Goal: Information Seeking & Learning: Learn about a topic

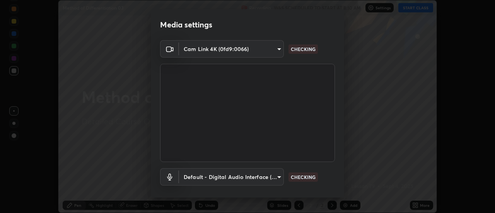
scroll to position [41, 0]
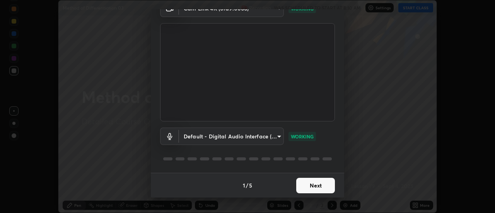
click at [307, 183] on button "Next" at bounding box center [315, 185] width 39 height 15
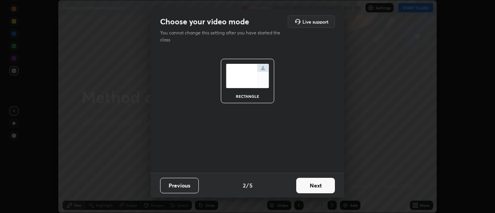
scroll to position [0, 0]
click at [308, 188] on button "Next" at bounding box center [315, 185] width 39 height 15
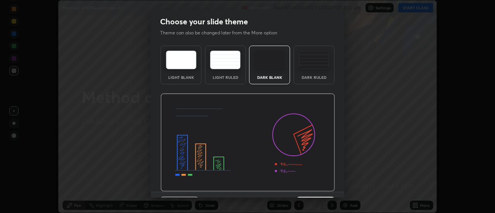
click at [314, 190] on img at bounding box center [248, 143] width 175 height 98
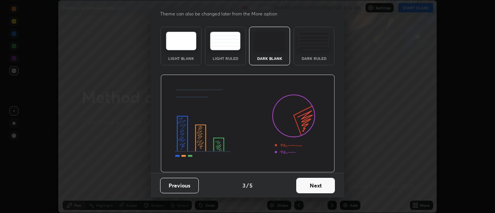
click at [314, 187] on button "Next" at bounding box center [315, 185] width 39 height 15
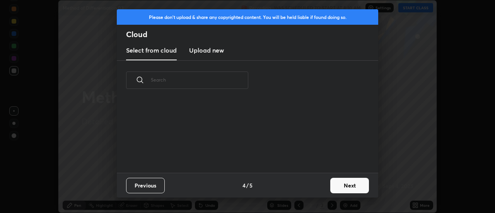
click at [332, 188] on button "Next" at bounding box center [350, 185] width 39 height 15
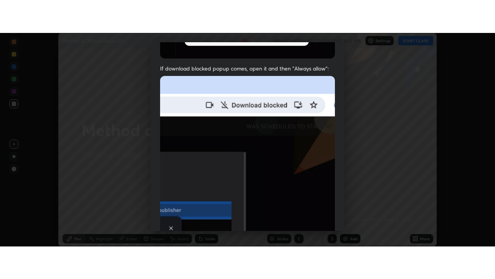
scroll to position [199, 0]
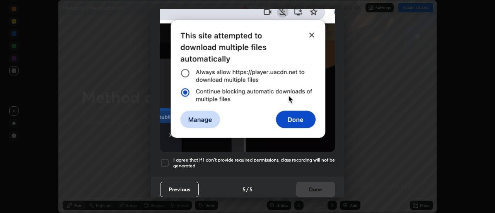
click at [286, 161] on h5 "I agree that if I don't provide required permissions, class recording will not …" at bounding box center [254, 163] width 162 height 12
click at [306, 182] on button "Done" at bounding box center [315, 189] width 39 height 15
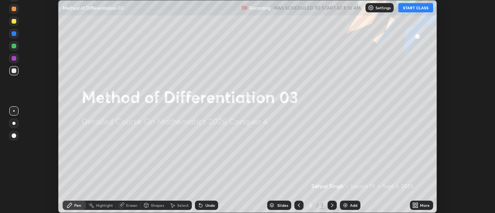
click at [410, 9] on button "START CLASS" at bounding box center [416, 7] width 35 height 9
click at [418, 207] on icon at bounding box center [417, 207] width 2 height 2
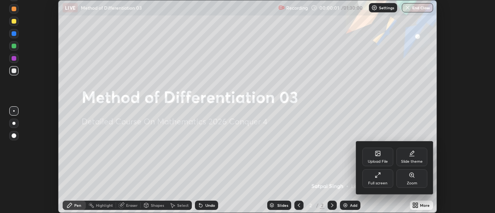
click at [387, 179] on div "Full screen" at bounding box center [378, 179] width 31 height 19
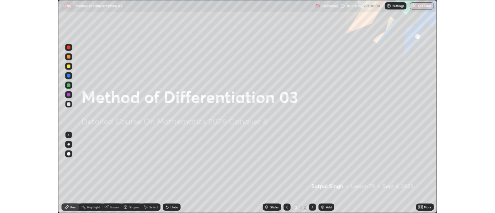
scroll to position [279, 495]
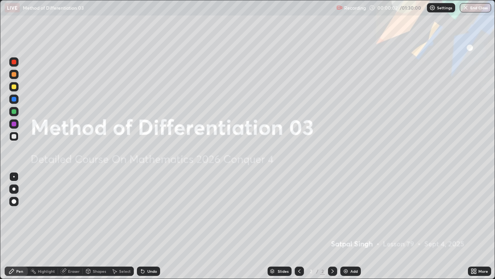
click at [354, 213] on div "Add" at bounding box center [351, 270] width 21 height 9
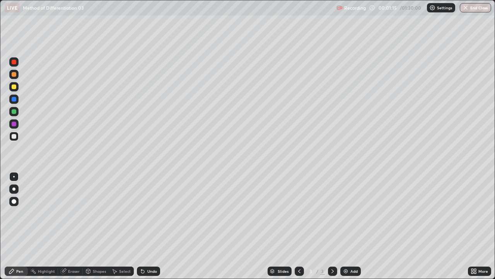
click at [148, 213] on div "Undo" at bounding box center [148, 270] width 23 height 9
click at [157, 213] on div "Undo" at bounding box center [148, 270] width 23 height 9
click at [152, 213] on div "Undo" at bounding box center [152, 271] width 10 height 4
click at [151, 213] on div "Undo" at bounding box center [152, 271] width 10 height 4
click at [149, 213] on div "Undo" at bounding box center [152, 271] width 10 height 4
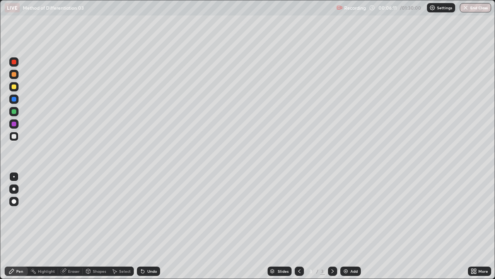
click at [79, 213] on div "Eraser" at bounding box center [70, 270] width 25 height 9
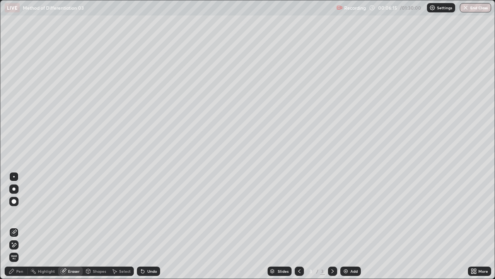
click at [24, 213] on div "Pen" at bounding box center [16, 270] width 23 height 9
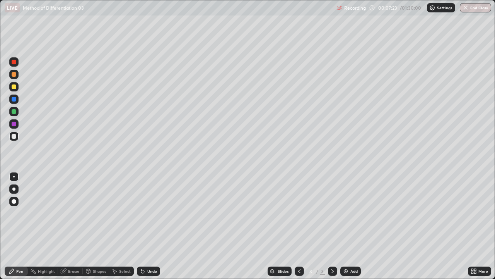
click at [77, 213] on div "Eraser" at bounding box center [74, 271] width 12 height 4
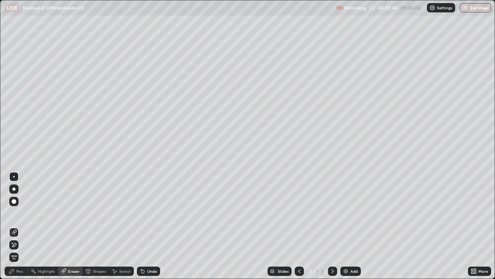
click at [17, 213] on div "Pen" at bounding box center [19, 271] width 7 height 4
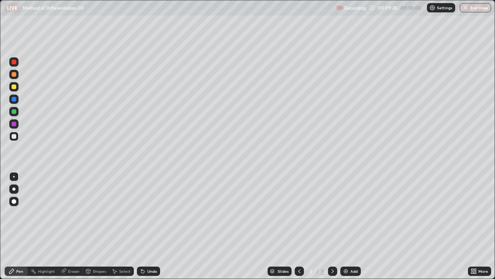
click at [353, 213] on div "Add" at bounding box center [354, 271] width 7 height 4
click at [141, 213] on icon at bounding box center [141, 269] width 1 height 1
click at [143, 213] on icon at bounding box center [142, 271] width 3 height 3
click at [143, 213] on icon at bounding box center [143, 271] width 6 height 6
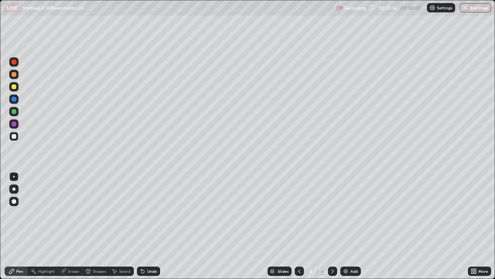
click at [142, 213] on icon at bounding box center [142, 271] width 3 height 3
click at [141, 213] on icon at bounding box center [141, 269] width 1 height 1
click at [72, 213] on div "Eraser" at bounding box center [74, 271] width 12 height 4
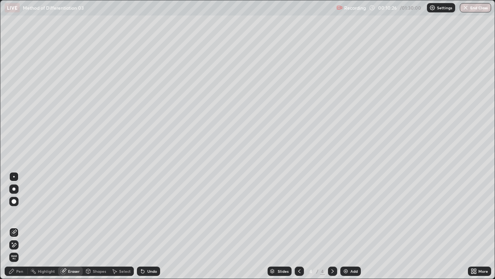
click at [22, 213] on div "Pen" at bounding box center [19, 271] width 7 height 4
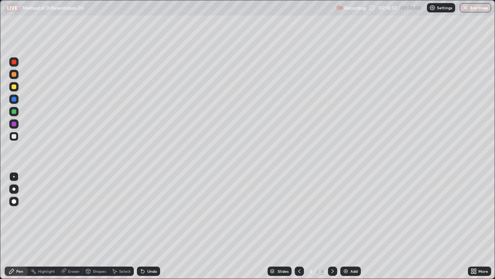
click at [141, 213] on icon at bounding box center [143, 271] width 6 height 6
click at [142, 213] on icon at bounding box center [142, 271] width 3 height 3
click at [144, 213] on icon at bounding box center [143, 271] width 6 height 6
click at [145, 213] on div "Undo" at bounding box center [148, 270] width 23 height 9
click at [67, 213] on div "Eraser" at bounding box center [70, 270] width 25 height 9
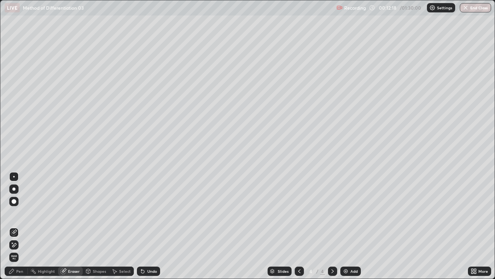
click at [16, 213] on div "Pen" at bounding box center [16, 270] width 23 height 9
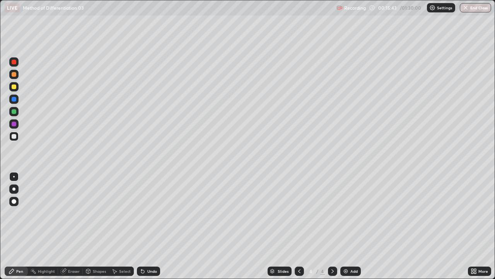
click at [159, 213] on div "Undo" at bounding box center [148, 270] width 23 height 9
click at [155, 213] on div "Undo" at bounding box center [152, 271] width 10 height 4
click at [344, 213] on img at bounding box center [346, 271] width 6 height 6
click at [348, 213] on div "Add" at bounding box center [351, 270] width 21 height 9
click at [141, 213] on icon at bounding box center [141, 269] width 1 height 1
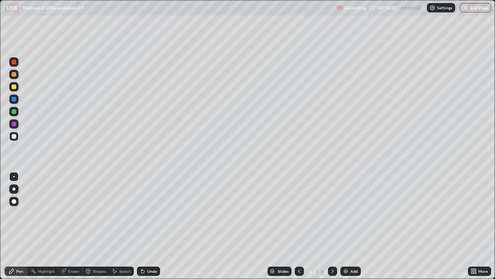
click at [144, 213] on icon at bounding box center [143, 271] width 6 height 6
click at [141, 213] on icon at bounding box center [142, 271] width 3 height 3
click at [472, 213] on icon at bounding box center [473, 270] width 2 height 2
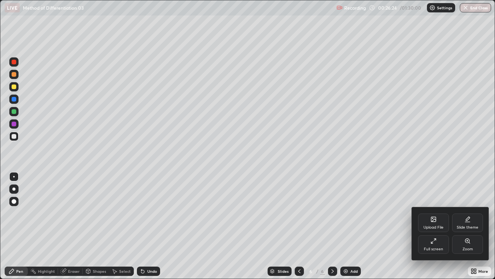
click at [435, 213] on icon at bounding box center [434, 241] width 6 height 6
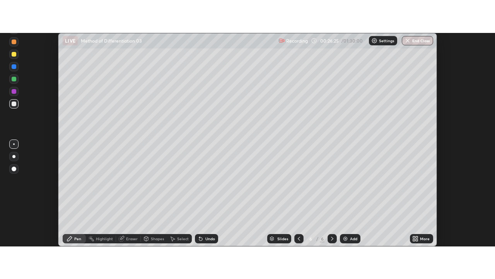
scroll to position [38493, 38211]
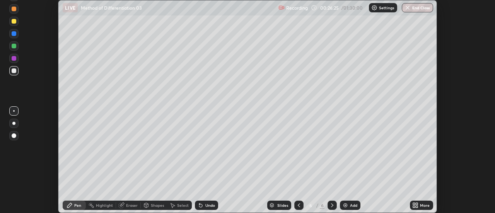
click at [421, 204] on div "More" at bounding box center [425, 206] width 10 height 4
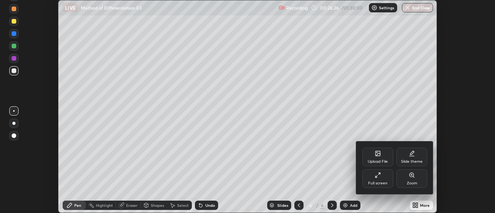
click at [386, 180] on div "Full screen" at bounding box center [378, 179] width 31 height 19
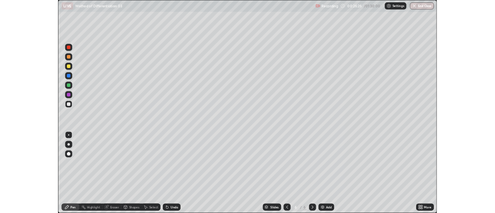
scroll to position [279, 495]
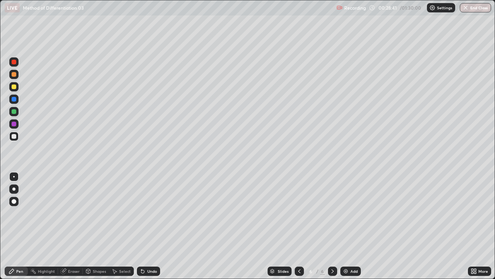
click at [128, 213] on div "Select" at bounding box center [125, 271] width 12 height 4
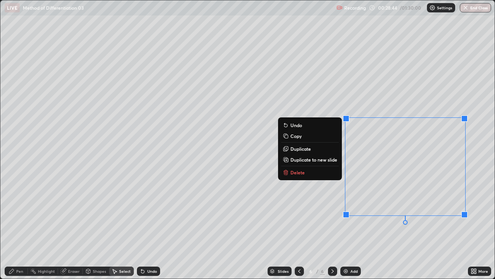
click at [295, 173] on p "Delete" at bounding box center [298, 172] width 14 height 6
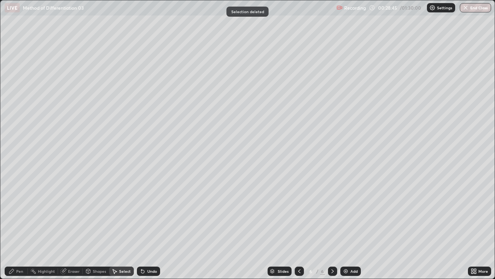
click at [22, 213] on div "Pen" at bounding box center [16, 270] width 23 height 9
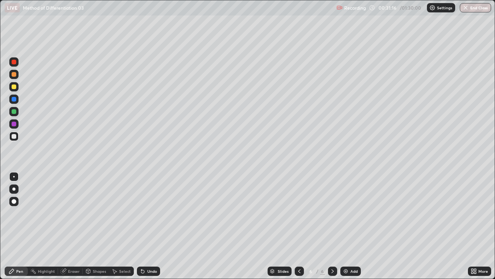
click at [76, 213] on div "Eraser" at bounding box center [74, 271] width 12 height 4
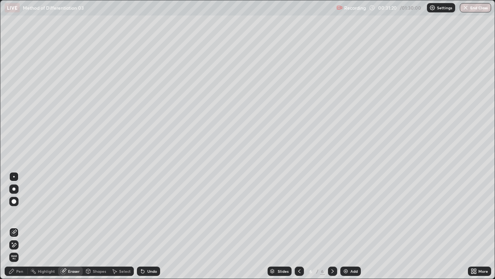
click at [13, 213] on icon at bounding box center [14, 245] width 6 height 7
click at [20, 213] on div "Pen" at bounding box center [19, 271] width 7 height 4
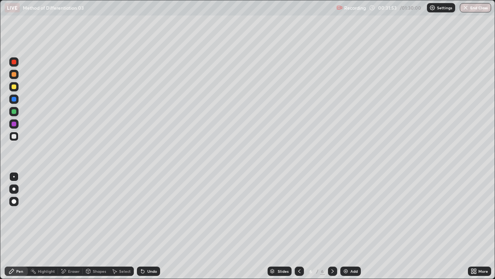
click at [158, 213] on div "Undo" at bounding box center [148, 270] width 23 height 9
click at [12, 88] on div at bounding box center [14, 86] width 5 height 5
click at [154, 213] on div "Undo" at bounding box center [152, 271] width 10 height 4
click at [122, 213] on div "Select" at bounding box center [125, 271] width 12 height 4
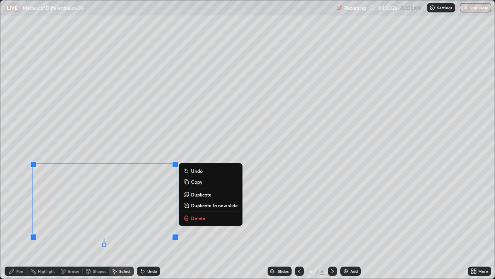
click at [197, 206] on p "Duplicate to new slide" at bounding box center [214, 205] width 47 height 6
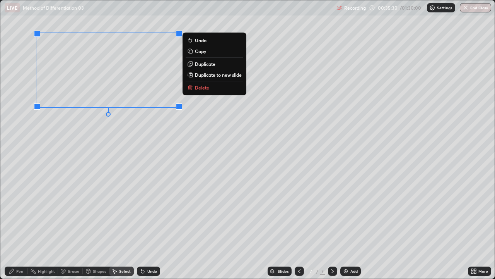
click at [15, 213] on div "Pen" at bounding box center [16, 270] width 23 height 9
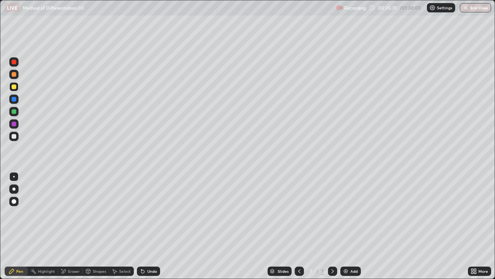
click at [16, 136] on div at bounding box center [14, 136] width 5 height 5
click at [474, 213] on icon at bounding box center [474, 271] width 6 height 6
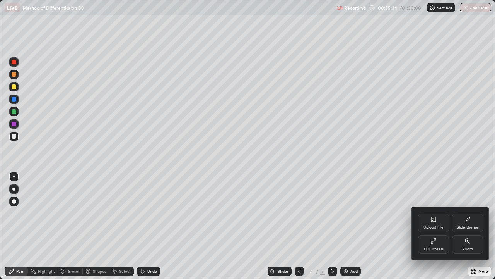
click at [440, 213] on div "Full screen" at bounding box center [433, 244] width 31 height 19
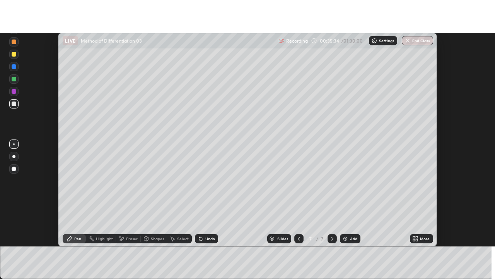
scroll to position [38493, 38211]
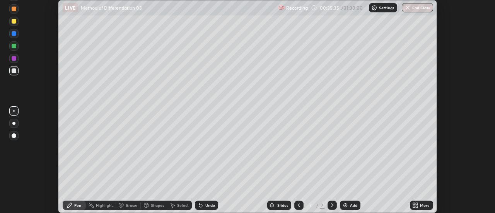
click at [429, 207] on div "More" at bounding box center [425, 206] width 10 height 4
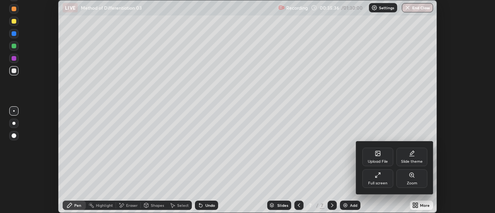
click at [388, 179] on div "Full screen" at bounding box center [378, 179] width 31 height 19
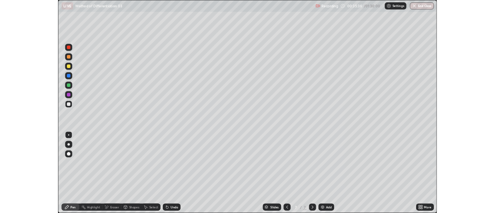
scroll to position [279, 495]
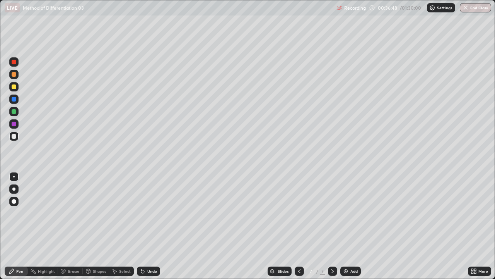
click at [152, 213] on div "Undo" at bounding box center [152, 271] width 10 height 4
click at [75, 213] on div "Eraser" at bounding box center [74, 271] width 12 height 4
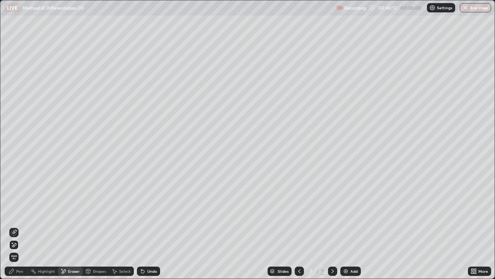
click at [22, 213] on div "Pen" at bounding box center [19, 271] width 7 height 4
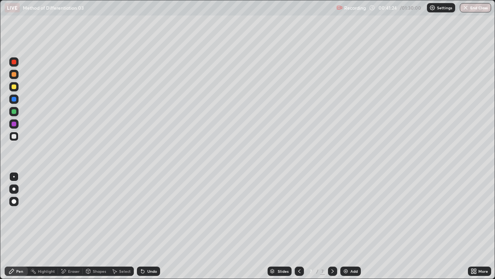
click at [78, 213] on div "Eraser" at bounding box center [74, 271] width 12 height 4
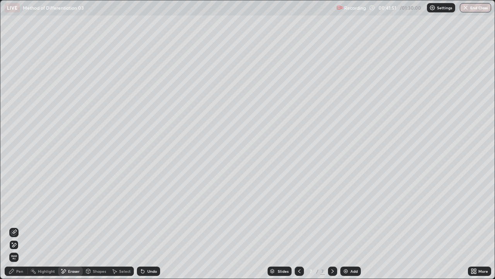
click at [118, 213] on div "Select" at bounding box center [121, 270] width 25 height 9
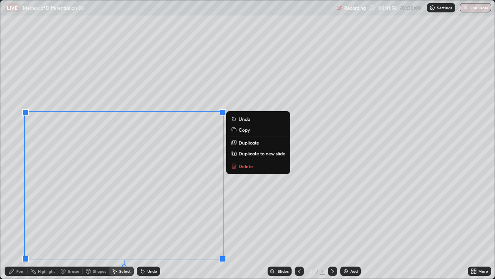
click at [236, 213] on div "0 ° Undo Copy Duplicate Duplicate to new slide Delete" at bounding box center [247, 139] width 495 height 278
click at [232, 168] on icon at bounding box center [234, 166] width 6 height 6
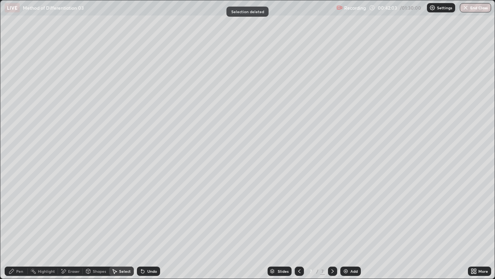
click at [23, 213] on div "Pen" at bounding box center [16, 270] width 23 height 9
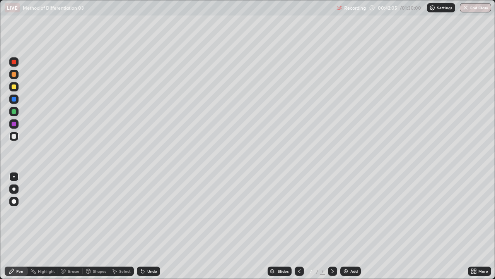
click at [122, 213] on div "Select" at bounding box center [125, 271] width 12 height 4
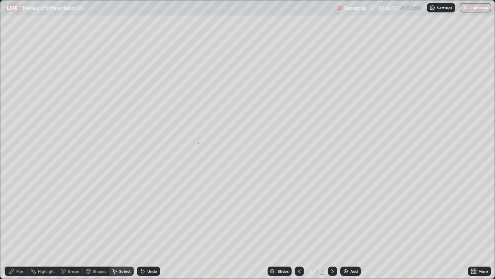
click at [198, 142] on div "0 ° Undo Copy Duplicate Duplicate to new slide Delete" at bounding box center [247, 139] width 495 height 278
click at [23, 213] on div "Pen" at bounding box center [19, 271] width 7 height 4
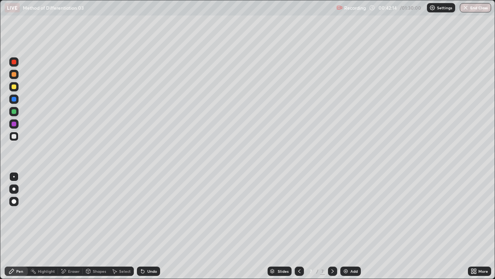
click at [72, 213] on div "Eraser" at bounding box center [74, 271] width 12 height 4
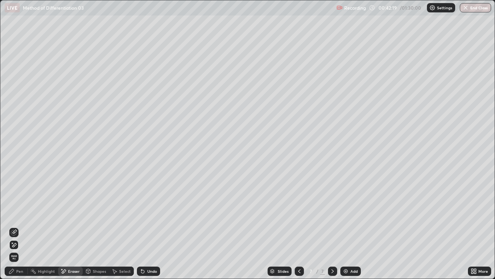
click at [22, 213] on div "Pen" at bounding box center [19, 271] width 7 height 4
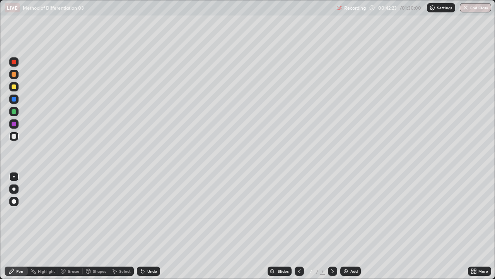
click at [473, 213] on icon at bounding box center [473, 272] width 2 height 2
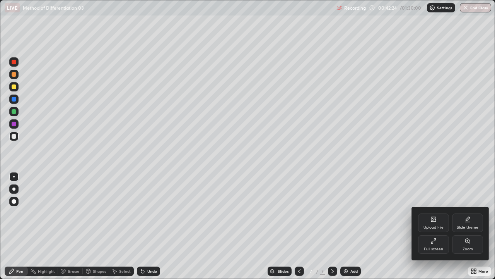
click at [436, 213] on div "Full screen" at bounding box center [433, 249] width 19 height 4
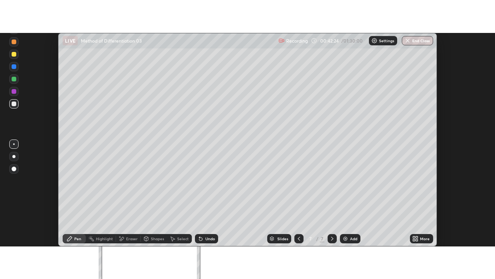
scroll to position [38493, 38211]
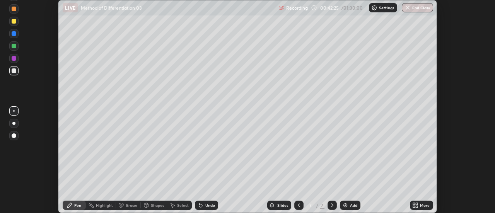
click at [424, 205] on div "More" at bounding box center [425, 206] width 10 height 4
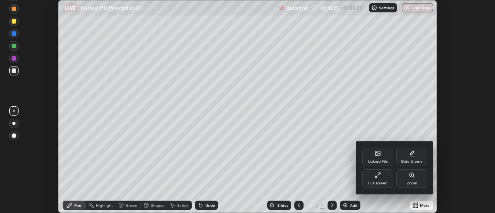
click at [386, 185] on div "Full screen" at bounding box center [377, 184] width 19 height 4
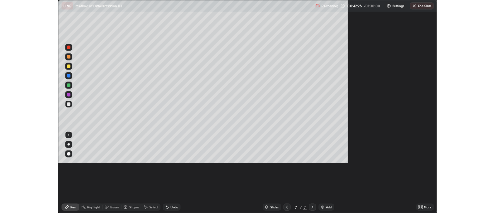
scroll to position [279, 495]
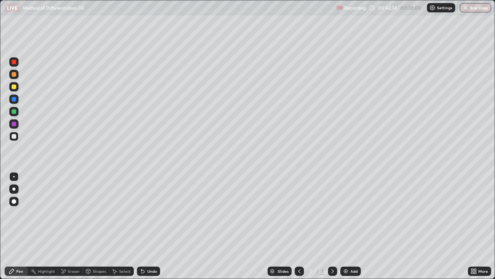
click at [16, 87] on div at bounding box center [14, 86] width 5 height 5
click at [14, 136] on div at bounding box center [14, 136] width 5 height 5
click at [46, 213] on div "Highlight" at bounding box center [46, 271] width 17 height 4
click at [18, 213] on div "Pen" at bounding box center [16, 270] width 23 height 9
click at [13, 87] on div at bounding box center [14, 86] width 5 height 5
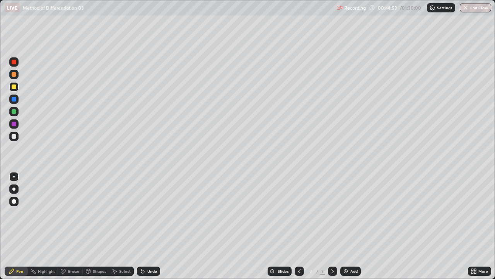
click at [149, 213] on div "Undo" at bounding box center [152, 271] width 10 height 4
click at [17, 137] on div at bounding box center [13, 136] width 9 height 9
click at [156, 213] on div "Undo" at bounding box center [148, 270] width 23 height 9
click at [155, 213] on div "Undo" at bounding box center [152, 271] width 10 height 4
click at [154, 213] on div "Undo" at bounding box center [152, 271] width 10 height 4
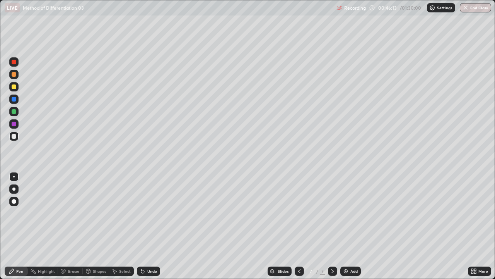
click at [155, 213] on div "Undo" at bounding box center [152, 271] width 10 height 4
click at [151, 213] on div "Undo" at bounding box center [152, 271] width 10 height 4
click at [152, 213] on div "Undo" at bounding box center [152, 271] width 10 height 4
click at [151, 213] on div "Undo" at bounding box center [152, 271] width 10 height 4
click at [70, 213] on div "Eraser" at bounding box center [70, 270] width 25 height 9
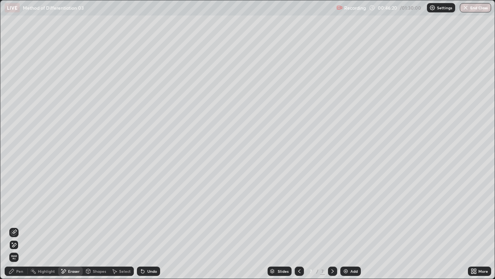
click at [17, 213] on div "Pen" at bounding box center [16, 270] width 23 height 9
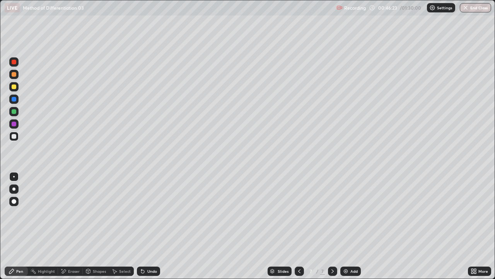
click at [144, 213] on icon at bounding box center [143, 271] width 6 height 6
click at [145, 213] on icon at bounding box center [143, 271] width 6 height 6
click at [141, 213] on icon at bounding box center [141, 269] width 1 height 1
click at [69, 213] on div "Eraser" at bounding box center [70, 270] width 25 height 9
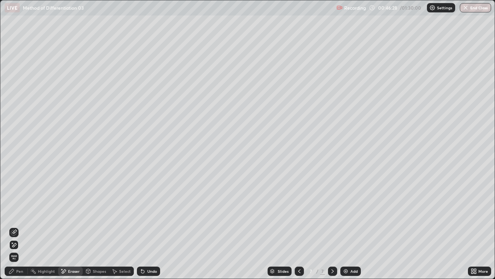
click at [17, 213] on div "Pen" at bounding box center [19, 271] width 7 height 4
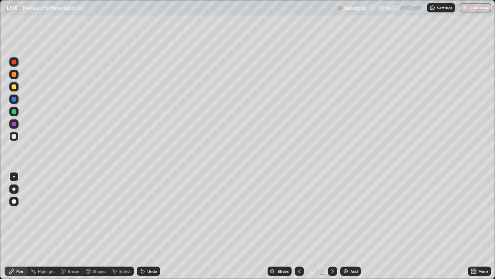
click at [77, 213] on div "Eraser" at bounding box center [70, 270] width 25 height 9
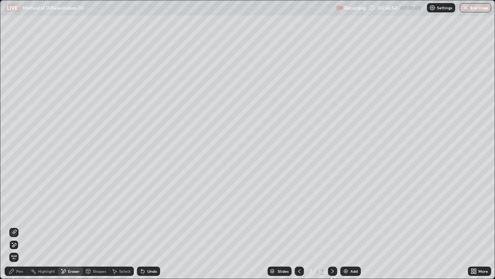
click at [21, 213] on div "Pen" at bounding box center [19, 271] width 7 height 4
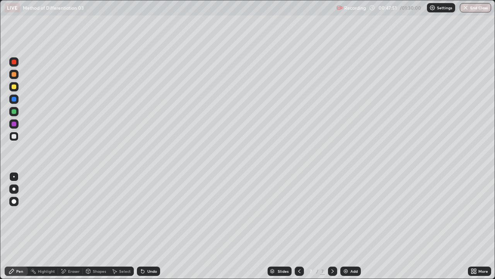
click at [77, 213] on div "Eraser" at bounding box center [74, 271] width 12 height 4
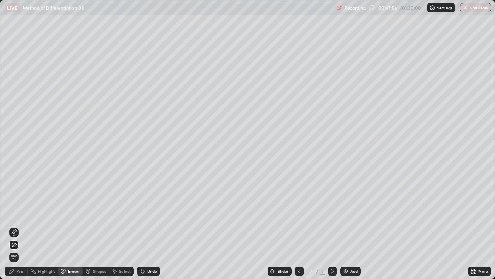
click at [15, 213] on div "Pen" at bounding box center [16, 270] width 23 height 9
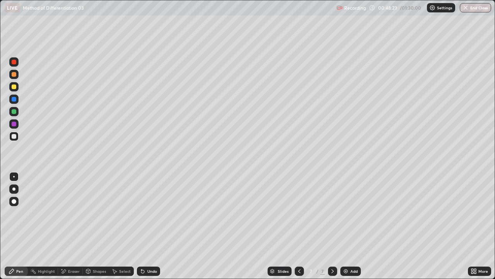
click at [156, 213] on div "Undo" at bounding box center [148, 270] width 23 height 9
click at [125, 213] on div "Select" at bounding box center [125, 271] width 12 height 4
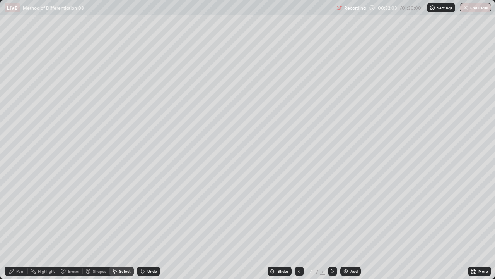
click at [14, 213] on div "Pen" at bounding box center [16, 270] width 23 height 9
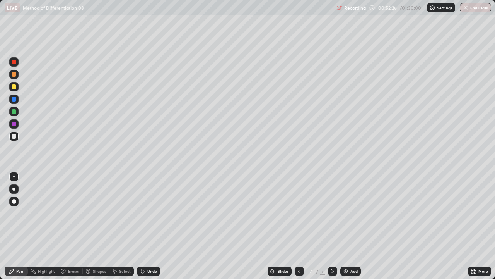
click at [124, 213] on div "Select" at bounding box center [125, 271] width 12 height 4
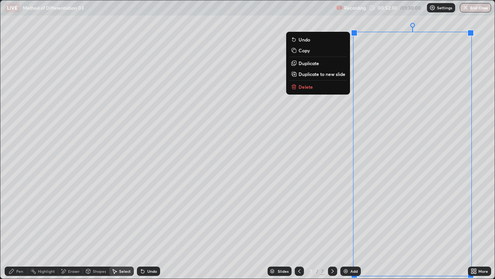
click at [335, 77] on button "Duplicate to new slide" at bounding box center [319, 73] width 58 height 9
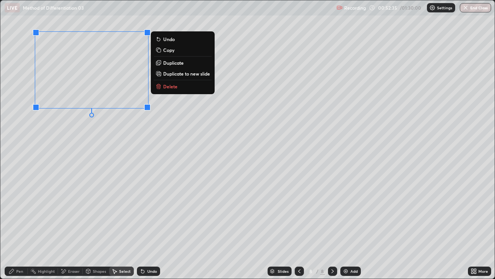
click at [86, 147] on div "0 ° Undo Copy Duplicate Duplicate to new slide Delete" at bounding box center [247, 139] width 495 height 278
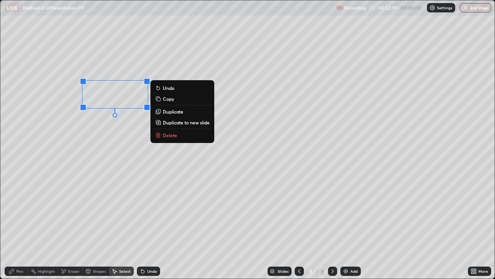
click at [122, 103] on div "0 ° Undo Copy Duplicate Duplicate to new slide Delete" at bounding box center [247, 139] width 495 height 278
click at [115, 144] on div "0 ° Undo Copy Duplicate Duplicate to new slide Delete" at bounding box center [247, 139] width 495 height 278
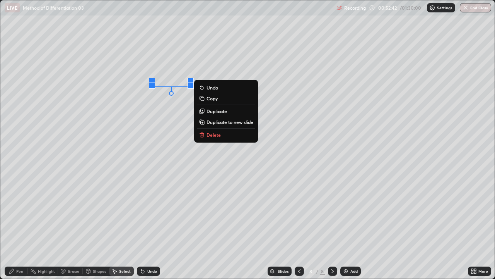
click at [136, 162] on div "0 ° Undo Copy Duplicate Duplicate to new slide Delete" at bounding box center [247, 139] width 495 height 278
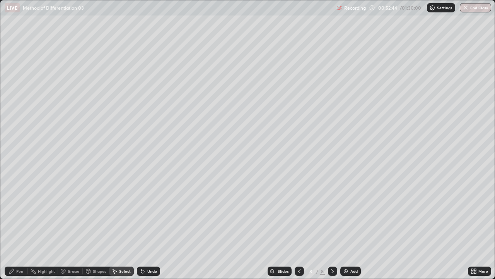
click at [20, 213] on div "Pen" at bounding box center [19, 271] width 7 height 4
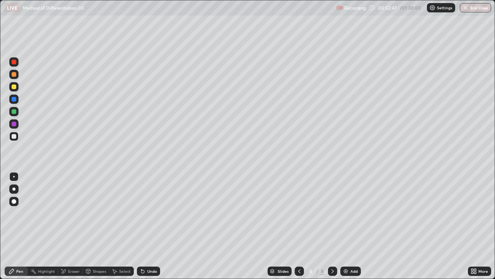
click at [475, 213] on icon at bounding box center [476, 272] width 2 height 2
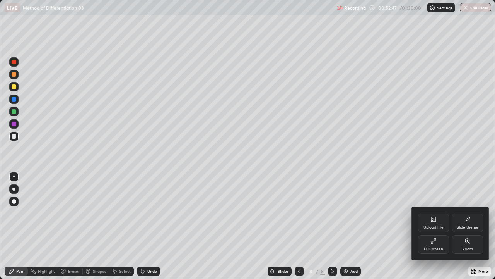
click at [435, 213] on icon at bounding box center [434, 241] width 6 height 6
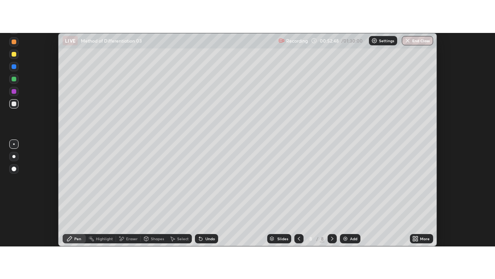
scroll to position [38493, 38211]
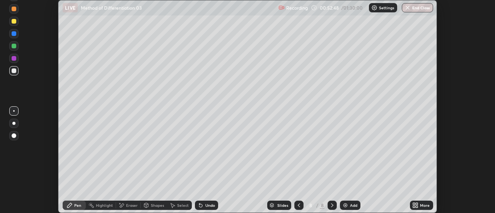
click at [417, 204] on icon at bounding box center [417, 204] width 2 height 2
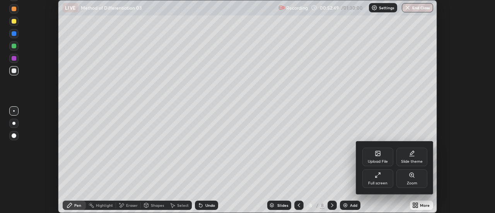
click at [380, 177] on icon at bounding box center [378, 175] width 6 height 6
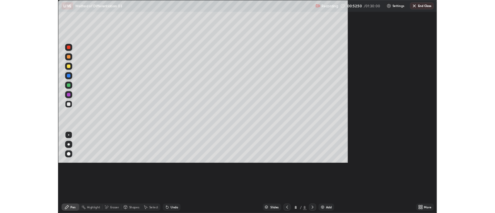
scroll to position [279, 495]
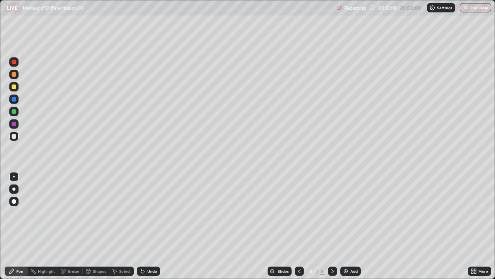
click at [142, 213] on icon at bounding box center [142, 271] width 3 height 3
click at [146, 213] on div "Undo" at bounding box center [148, 270] width 23 height 9
click at [148, 213] on div "Undo" at bounding box center [152, 271] width 10 height 4
click at [148, 213] on div "Undo" at bounding box center [148, 270] width 23 height 9
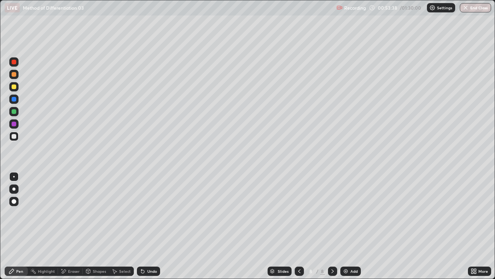
click at [75, 213] on div "Eraser" at bounding box center [74, 271] width 12 height 4
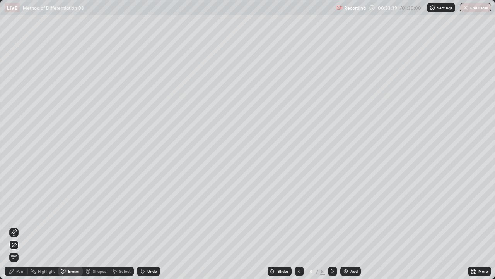
click at [19, 213] on div "Pen" at bounding box center [16, 270] width 23 height 9
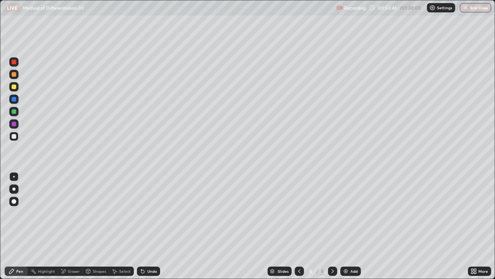
click at [13, 87] on div at bounding box center [14, 86] width 5 height 5
click at [15, 135] on div at bounding box center [14, 136] width 5 height 5
click at [67, 213] on div "Eraser" at bounding box center [70, 270] width 25 height 9
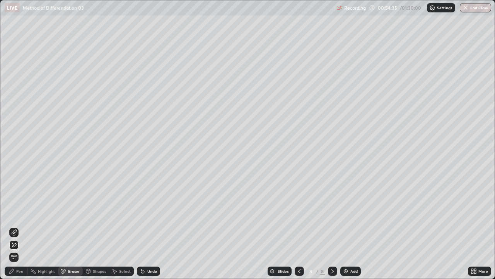
click at [18, 213] on div "Pen" at bounding box center [19, 271] width 7 height 4
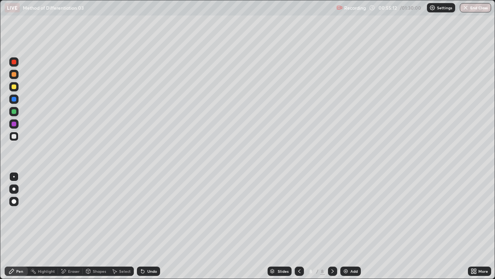
click at [47, 213] on div "Highlight" at bounding box center [46, 271] width 17 height 4
click at [21, 213] on div "Pen" at bounding box center [19, 271] width 7 height 4
click at [146, 213] on div "Undo" at bounding box center [148, 270] width 23 height 9
click at [148, 213] on div "Undo" at bounding box center [152, 271] width 10 height 4
click at [153, 213] on div "Undo" at bounding box center [152, 271] width 10 height 4
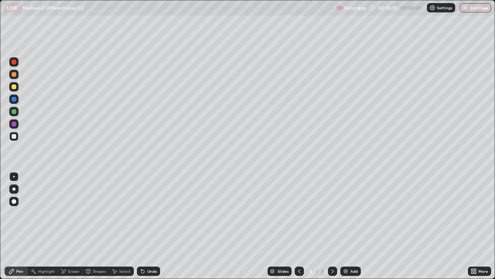
click at [152, 213] on div "Undo" at bounding box center [152, 271] width 10 height 4
click at [150, 213] on div "Undo" at bounding box center [152, 271] width 10 height 4
click at [148, 213] on div "Undo" at bounding box center [148, 270] width 23 height 9
click at [149, 213] on div "Undo" at bounding box center [152, 271] width 10 height 4
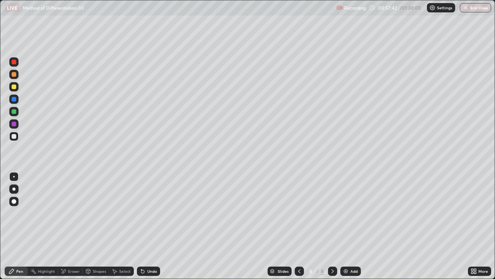
click at [74, 213] on div "Eraser" at bounding box center [74, 271] width 12 height 4
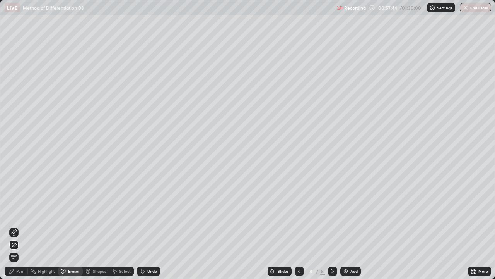
click at [22, 213] on div "Pen" at bounding box center [19, 271] width 7 height 4
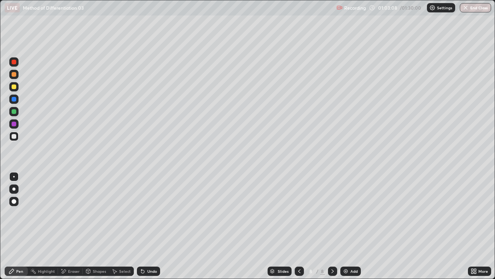
click at [155, 213] on div "Undo" at bounding box center [152, 271] width 10 height 4
click at [76, 213] on div "Eraser" at bounding box center [74, 271] width 12 height 4
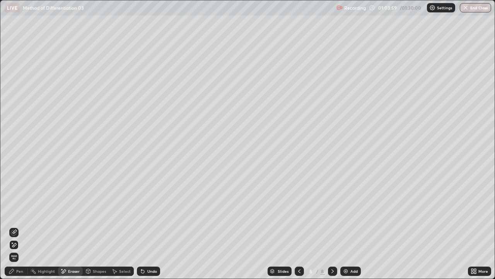
click at [22, 213] on div "Pen" at bounding box center [19, 271] width 7 height 4
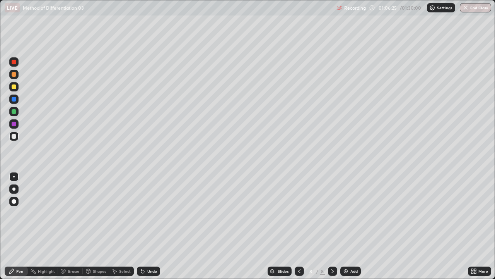
click at [126, 213] on div "Select" at bounding box center [125, 271] width 12 height 4
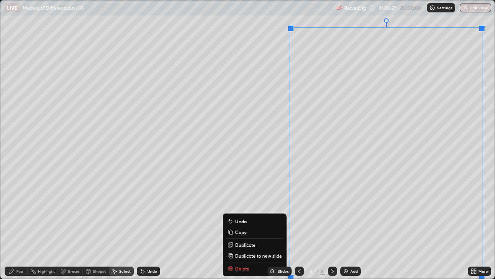
click at [243, 213] on p "Duplicate to new slide" at bounding box center [258, 255] width 47 height 6
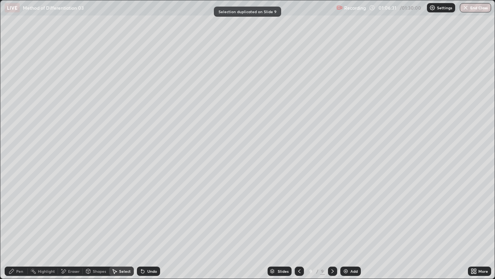
click at [17, 213] on div "Pen" at bounding box center [19, 271] width 7 height 4
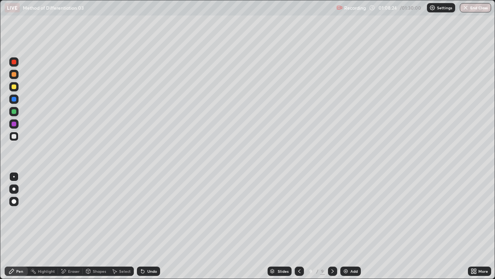
click at [81, 213] on div "Eraser" at bounding box center [70, 270] width 25 height 9
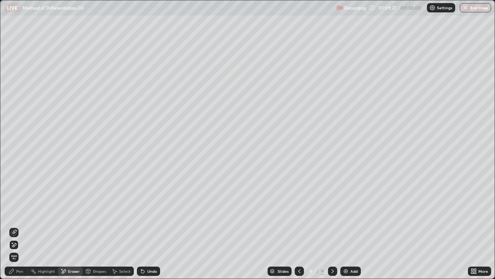
click at [120, 213] on div "Select" at bounding box center [125, 271] width 12 height 4
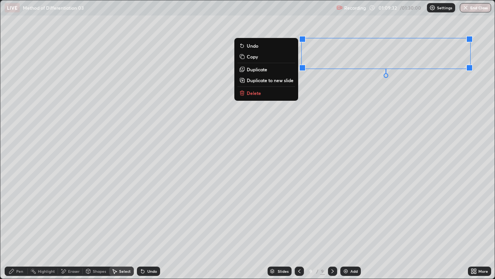
click at [262, 71] on p "Duplicate" at bounding box center [257, 69] width 21 height 6
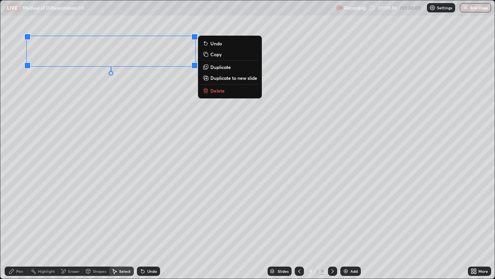
click at [70, 213] on div "Eraser" at bounding box center [74, 271] width 12 height 4
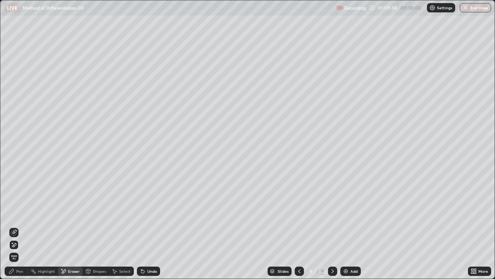
click at [14, 213] on icon at bounding box center [12, 271] width 6 height 6
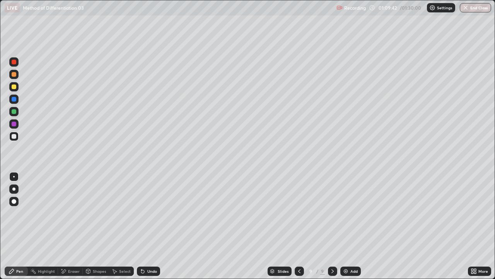
click at [126, 213] on div "Select" at bounding box center [125, 271] width 12 height 4
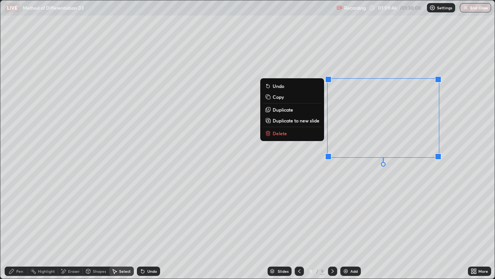
click at [289, 111] on p "Duplicate" at bounding box center [283, 109] width 21 height 6
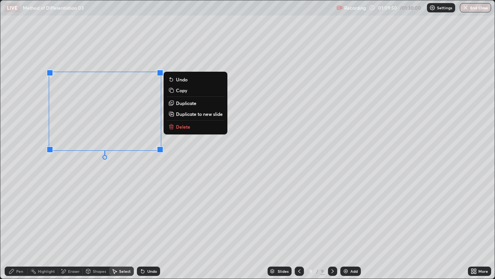
click at [62, 213] on icon at bounding box center [64, 271] width 4 height 4
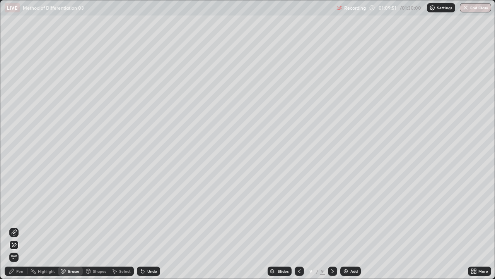
click at [21, 213] on div "Pen" at bounding box center [16, 270] width 23 height 9
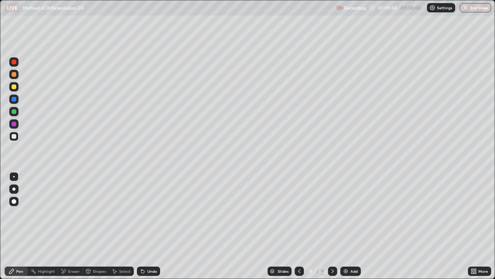
click at [473, 213] on icon at bounding box center [473, 272] width 2 height 2
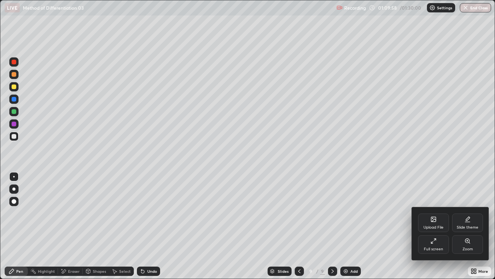
click at [441, 213] on div "Full screen" at bounding box center [433, 249] width 19 height 4
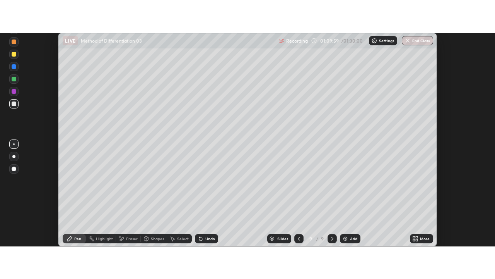
scroll to position [38493, 38211]
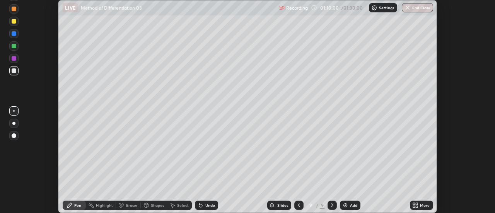
click at [425, 206] on div "More" at bounding box center [425, 206] width 10 height 4
click at [418, 207] on icon at bounding box center [417, 207] width 2 height 2
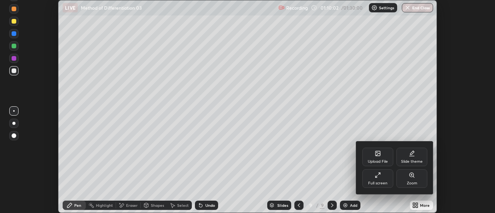
click at [384, 182] on div "Full screen" at bounding box center [377, 184] width 19 height 4
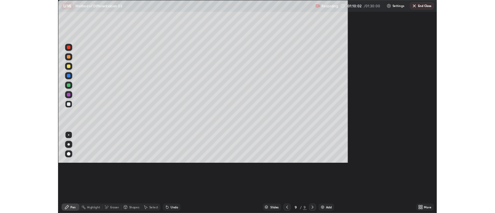
scroll to position [279, 495]
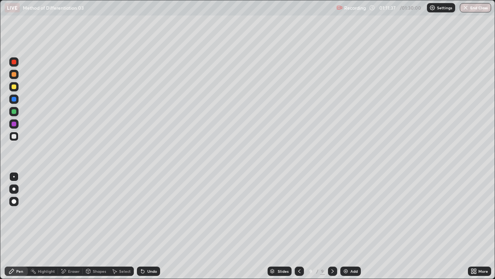
click at [75, 213] on div "Eraser" at bounding box center [70, 270] width 25 height 9
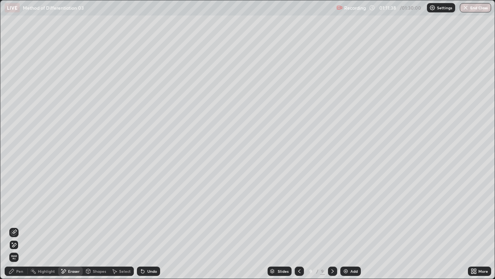
click at [22, 213] on div "Pen" at bounding box center [19, 271] width 7 height 4
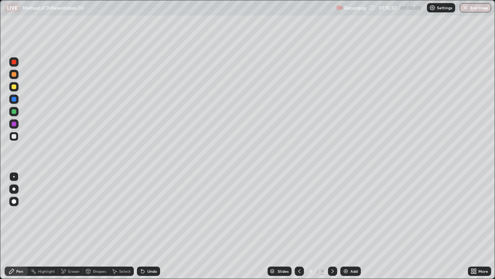
click at [117, 213] on icon at bounding box center [114, 271] width 6 height 6
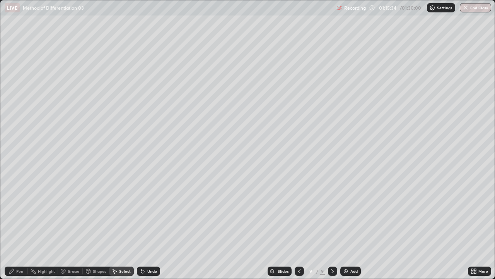
click at [341, 213] on div "Add" at bounding box center [351, 270] width 21 height 9
click at [19, 213] on div "Pen" at bounding box center [16, 270] width 23 height 9
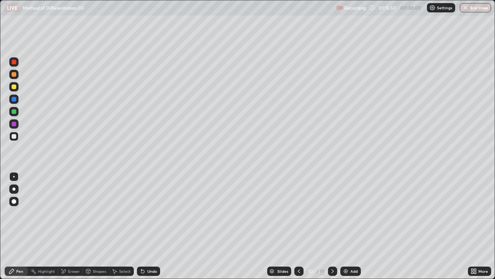
click at [122, 213] on div "Select" at bounding box center [125, 271] width 12 height 4
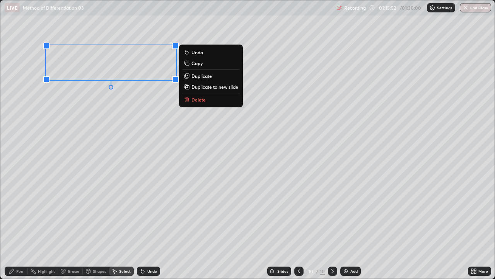
click at [200, 75] on p "Duplicate" at bounding box center [202, 76] width 21 height 6
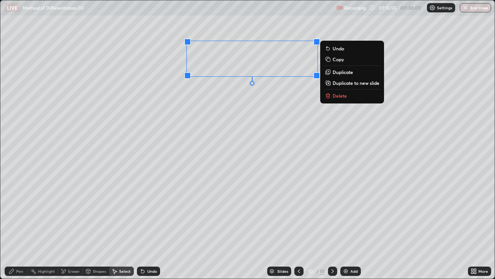
click at [334, 72] on p "Duplicate" at bounding box center [343, 72] width 21 height 6
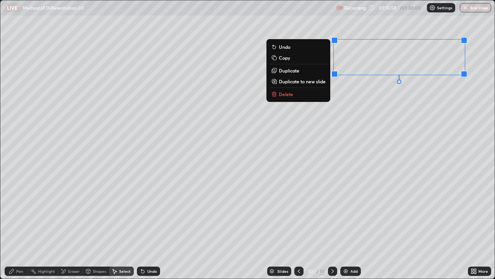
click at [293, 71] on p "Duplicate" at bounding box center [289, 70] width 21 height 6
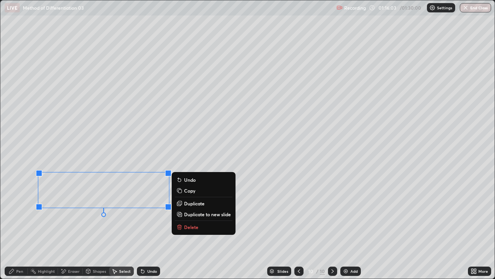
click at [75, 213] on div "Eraser" at bounding box center [74, 271] width 12 height 4
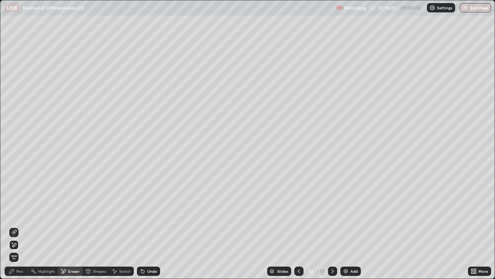
click at [18, 213] on div "Pen" at bounding box center [19, 271] width 7 height 4
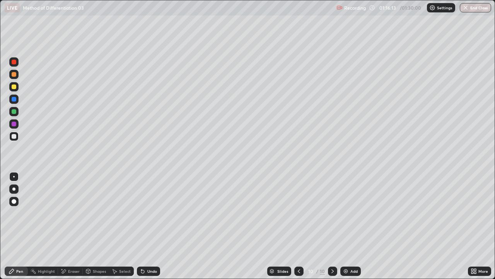
click at [71, 213] on div "Eraser" at bounding box center [74, 271] width 12 height 4
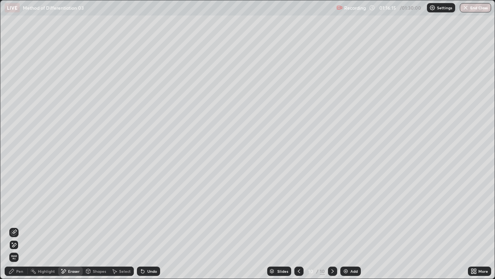
click at [25, 213] on div "Pen" at bounding box center [16, 270] width 23 height 9
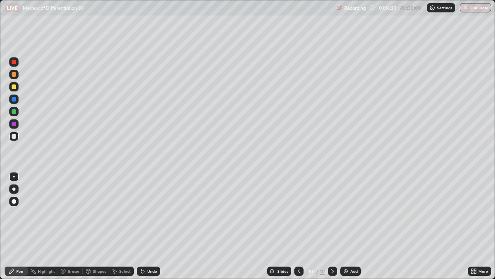
click at [67, 213] on div "Eraser" at bounding box center [70, 270] width 25 height 9
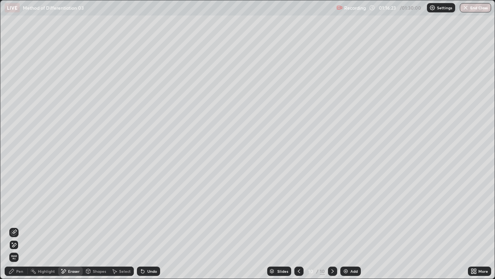
click at [22, 213] on div "Pen" at bounding box center [19, 271] width 7 height 4
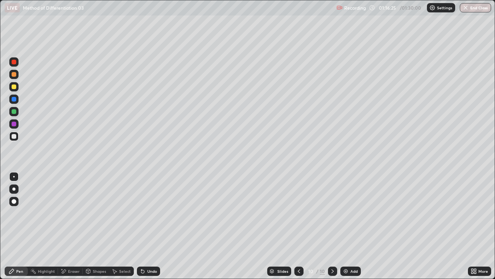
click at [473, 213] on icon at bounding box center [473, 272] width 2 height 2
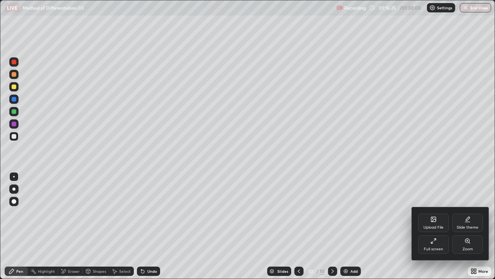
click at [433, 213] on div "Full screen" at bounding box center [433, 244] width 31 height 19
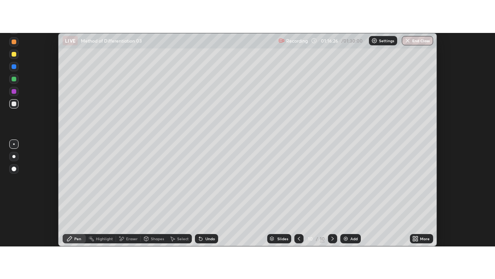
scroll to position [38493, 38211]
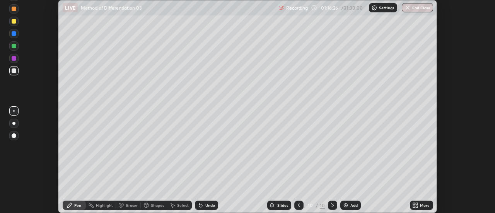
click at [420, 207] on div "More" at bounding box center [421, 205] width 23 height 9
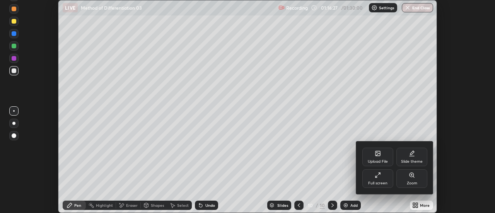
click at [384, 182] on div "Full screen" at bounding box center [377, 184] width 19 height 4
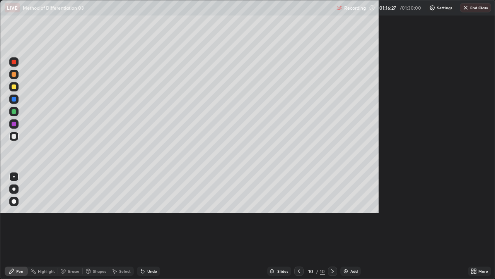
scroll to position [279, 495]
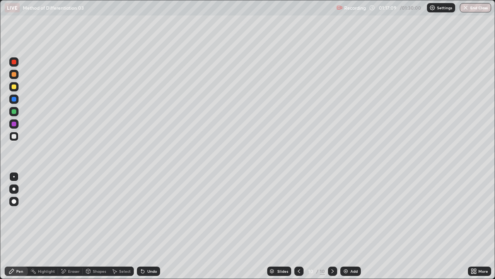
click at [14, 138] on div at bounding box center [14, 136] width 5 height 5
click at [150, 213] on div "Undo" at bounding box center [148, 270] width 23 height 9
click at [141, 213] on icon at bounding box center [141, 269] width 1 height 1
click at [468, 10] on img "button" at bounding box center [466, 8] width 6 height 6
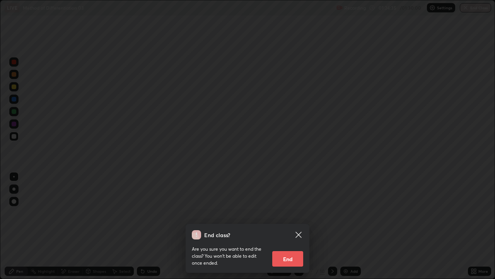
click at [295, 213] on button "End" at bounding box center [287, 258] width 31 height 15
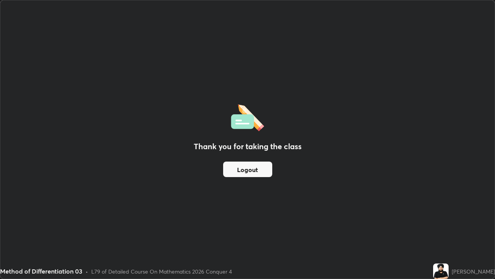
click at [252, 167] on button "Logout" at bounding box center [247, 168] width 49 height 15
click at [253, 168] on button "Logout" at bounding box center [247, 168] width 49 height 15
